Goal: Find specific page/section: Find specific page/section

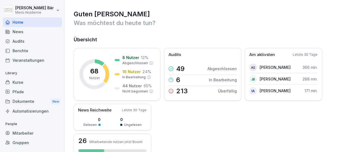
click at [32, 50] on div "Berichte" at bounding box center [32, 51] width 59 height 10
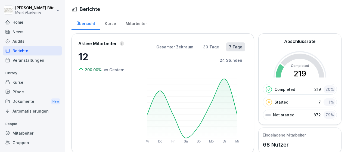
click at [121, 22] on div "Mitarbeiter" at bounding box center [136, 23] width 31 height 14
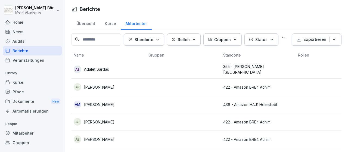
click at [160, 40] on icon "button" at bounding box center [157, 39] width 4 height 4
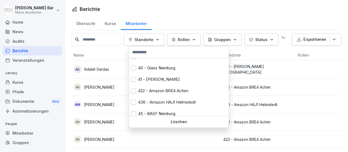
scroll to position [33, 0]
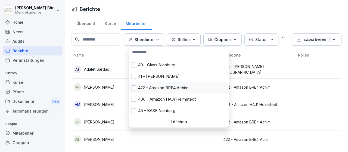
click at [145, 87] on div "422 - Amazon BRE4 Achim" at bounding box center [179, 87] width 100 height 11
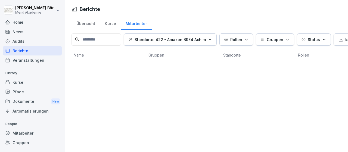
click at [259, 52] on html "[PERSON_NAME] Menü Akademie Home News Audits Berichte Veranstaltungen Library K…" at bounding box center [174, 76] width 348 height 152
click at [28, 131] on div "Mitarbeiter" at bounding box center [32, 133] width 59 height 10
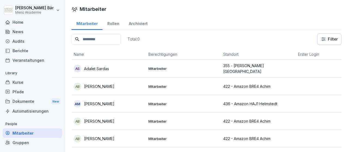
click at [115, 37] on input at bounding box center [95, 39] width 49 height 11
type input "****"
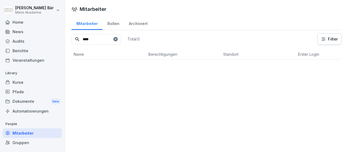
click at [116, 38] on icon at bounding box center [115, 39] width 2 height 2
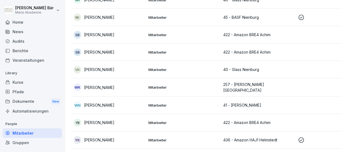
scroll to position [1095, 0]
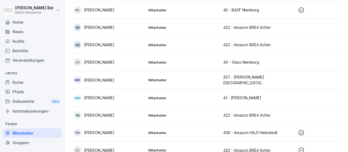
click at [179, 141] on td "Mitarbeiter" at bounding box center [183, 149] width 75 height 17
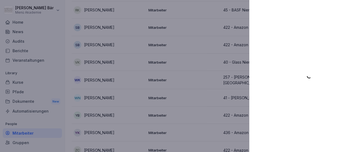
click at [210, 152] on div at bounding box center [174, 76] width 348 height 152
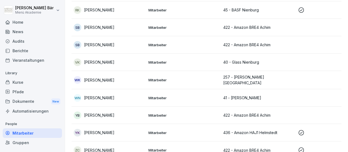
click at [224, 147] on p "422 - Amazon BRE4 Achim" at bounding box center [258, 150] width 70 height 6
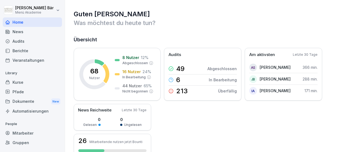
scroll to position [32, 0]
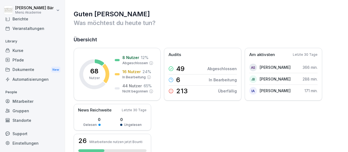
click at [42, 102] on div "Mitarbeiter" at bounding box center [32, 101] width 59 height 10
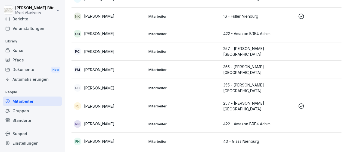
scroll to position [1095, 0]
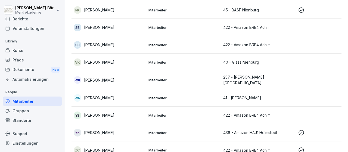
click at [149, 148] on p "Mitarbeiter" at bounding box center [183, 150] width 70 height 5
